Goal: Task Accomplishment & Management: Use online tool/utility

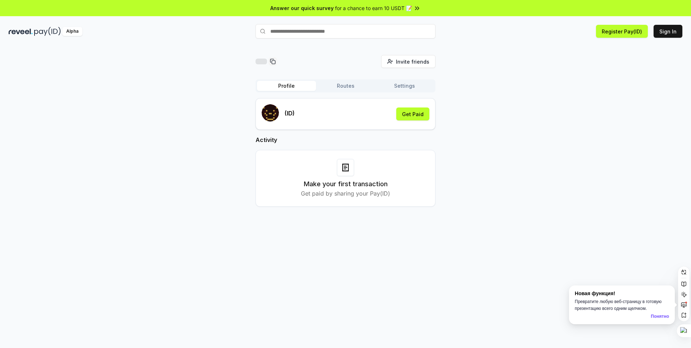
click at [307, 116] on div "(ID) Get Paid" at bounding box center [346, 113] width 168 height 19
click at [269, 114] on rect "submit" at bounding box center [269, 114] width 1 height 1
click at [287, 32] on input "text" at bounding box center [346, 31] width 180 height 14
type input "*******"
click at [307, 44] on button "shohaka Pay" at bounding box center [346, 45] width 180 height 13
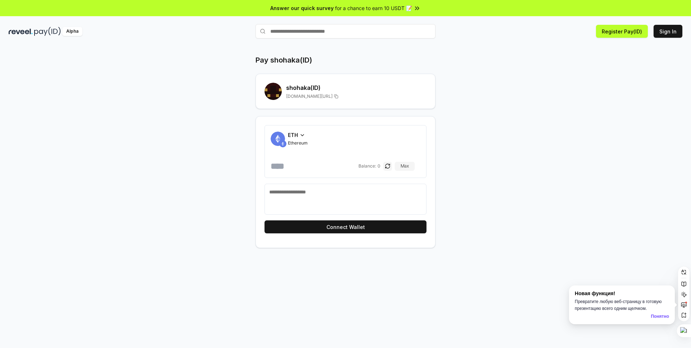
click at [303, 135] on icon at bounding box center [302, 135] width 6 height 6
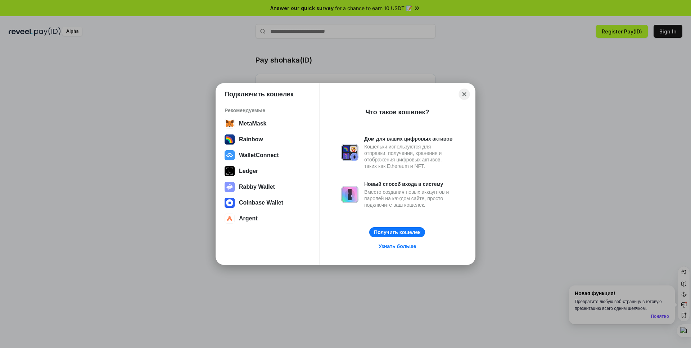
click at [463, 96] on button "Close" at bounding box center [464, 94] width 11 height 11
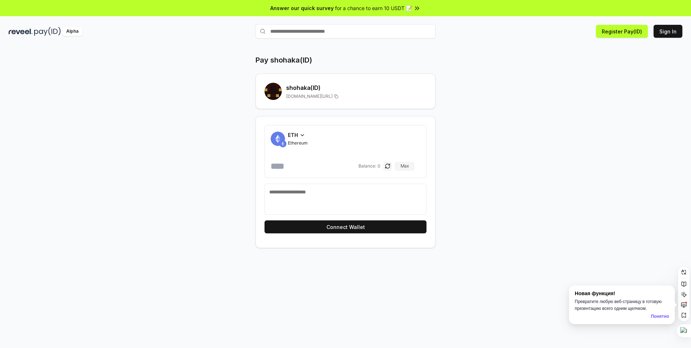
click at [302, 137] on icon at bounding box center [302, 135] width 6 height 6
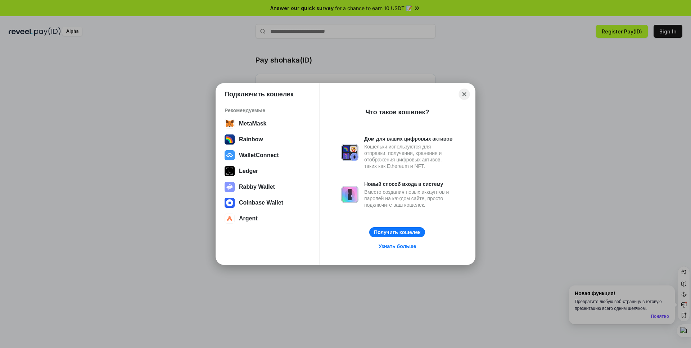
click at [467, 94] on button "Close" at bounding box center [464, 94] width 11 height 11
